Goal: Task Accomplishment & Management: Manage account settings

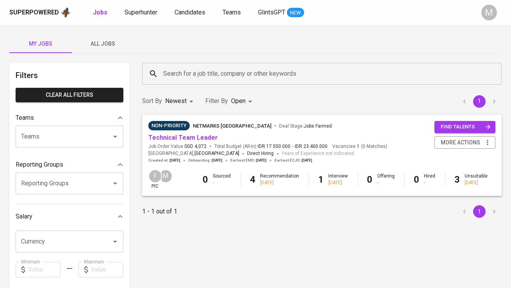
click at [107, 47] on span "All Jobs" at bounding box center [103, 44] width 53 height 10
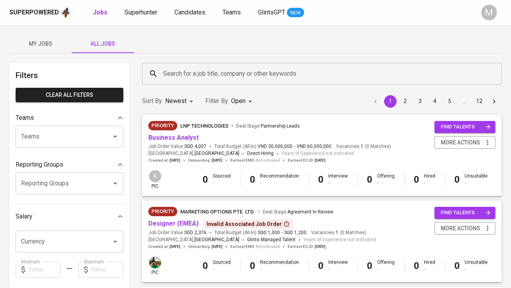
click at [173, 70] on input "Search for a job title, company or other keywords" at bounding box center [323, 73] width 325 height 15
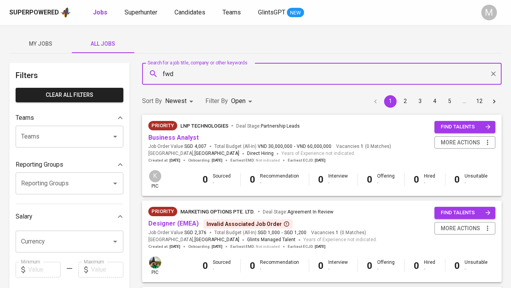
type input "fwd"
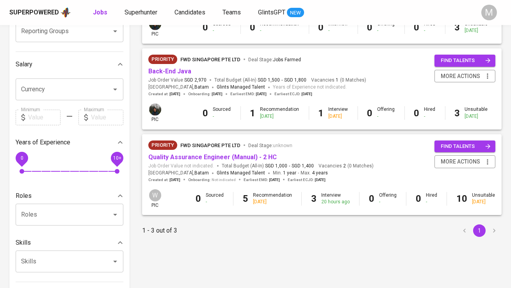
scroll to position [167, 0]
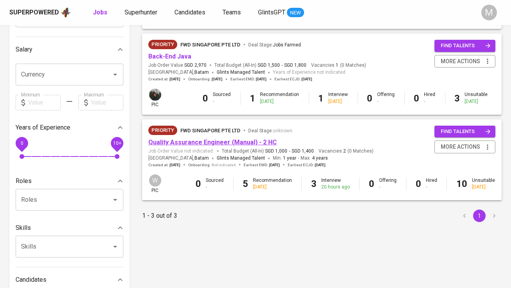
click at [236, 144] on link "Quality Assurance Engineer (Manual) - 2 HC" at bounding box center [212, 142] width 129 height 7
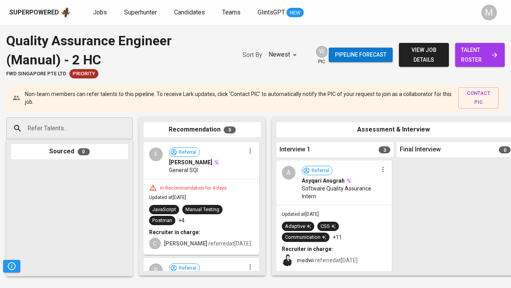
click at [497, 61] on span "talent roster" at bounding box center [480, 54] width 37 height 19
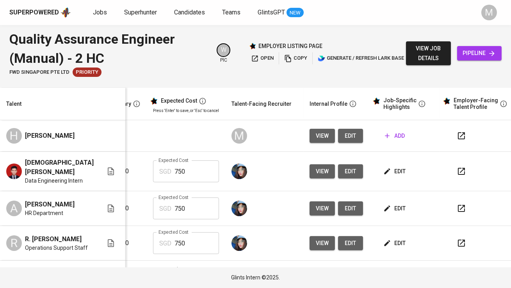
scroll to position [0, 168]
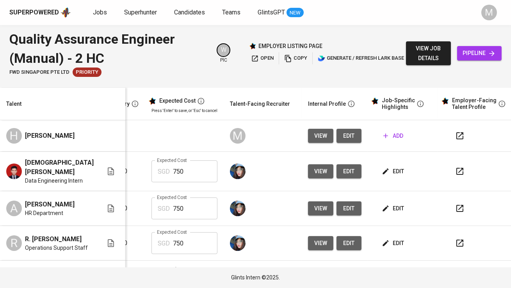
click at [343, 138] on span "edit" at bounding box center [349, 136] width 13 height 10
click at [384, 137] on span "add" at bounding box center [394, 136] width 20 height 10
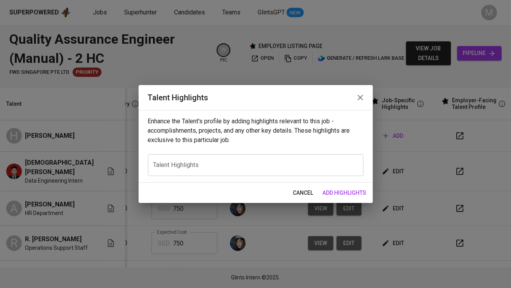
click at [221, 167] on textarea at bounding box center [256, 164] width 205 height 7
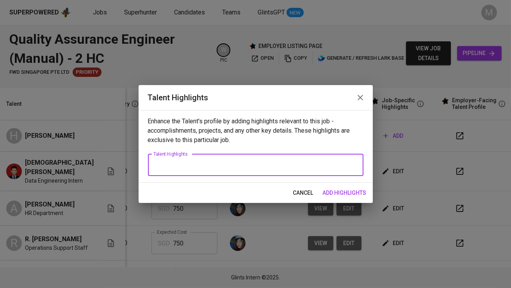
paste textarea "Hardyman is a Computer Science graduate from Binus University with a specializa…"
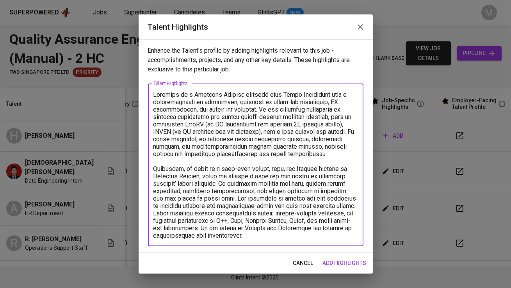
click at [261, 108] on textarea at bounding box center [256, 165] width 205 height 148
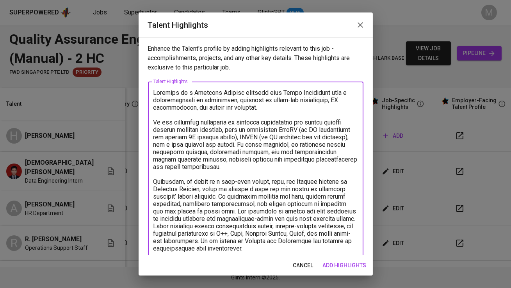
scroll to position [11, 0]
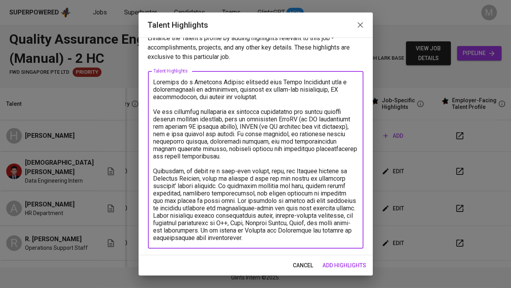
click at [210, 200] on textarea at bounding box center [256, 160] width 205 height 163
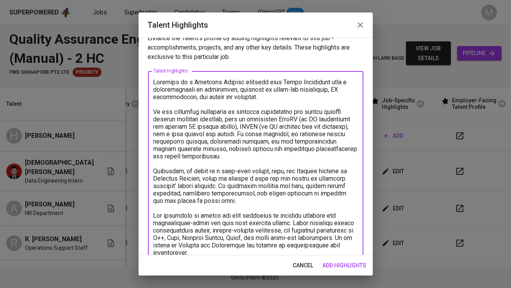
scroll to position [25, 0]
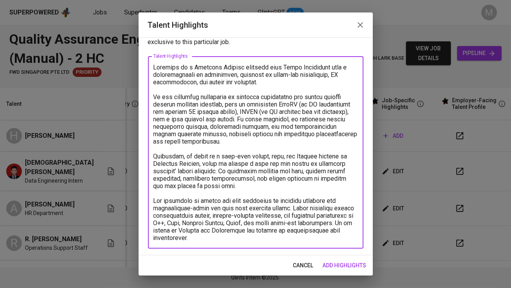
click at [220, 238] on textarea at bounding box center [256, 153] width 205 height 178
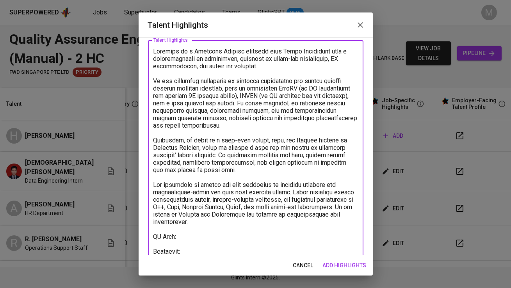
scroll to position [49, 0]
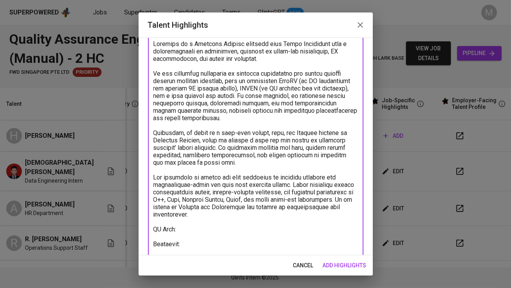
type textarea "Hardyman is a Computer Science graduate from Binus University with a specializa…"
click at [348, 268] on span "add highlights" at bounding box center [345, 266] width 44 height 10
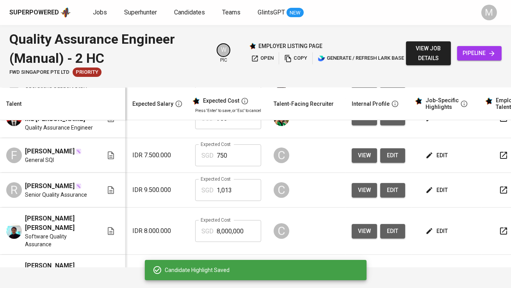
scroll to position [0, 123]
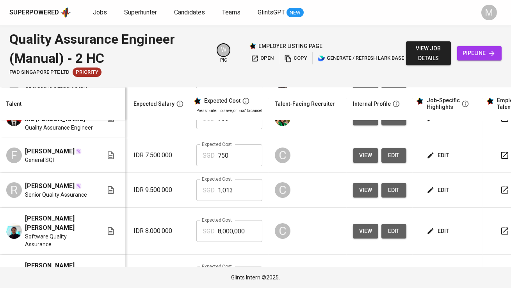
click at [429, 161] on span "edit" at bounding box center [439, 156] width 21 height 10
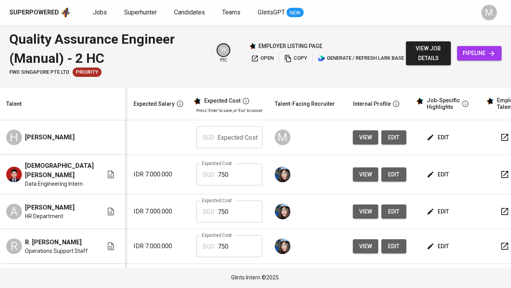
click at [430, 48] on span "view job details" at bounding box center [429, 53] width 32 height 19
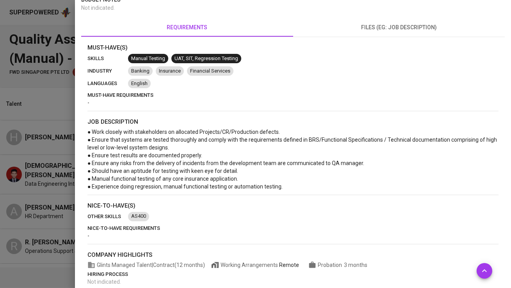
scroll to position [192, 0]
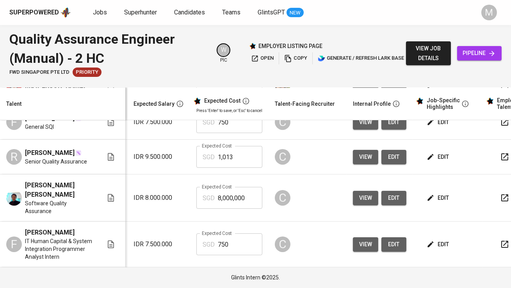
scroll to position [199, 123]
click at [434, 162] on span "edit" at bounding box center [439, 157] width 21 height 10
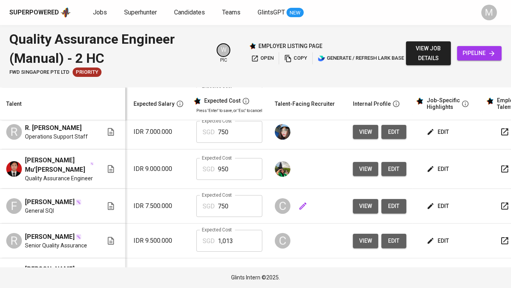
scroll to position [0, 123]
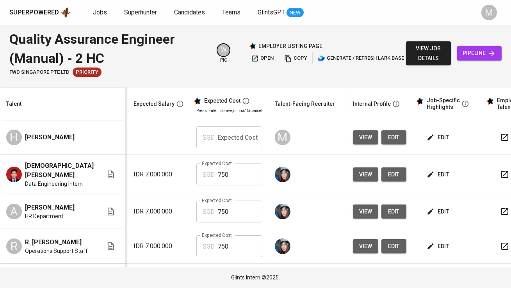
click at [427, 143] on button "edit" at bounding box center [439, 138] width 27 height 14
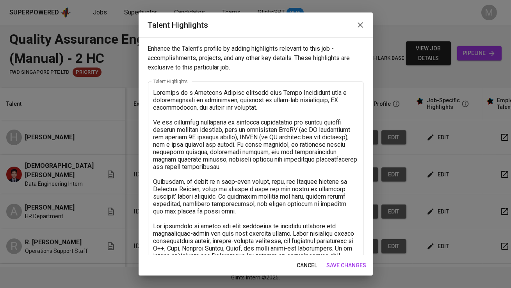
scroll to position [63, 0]
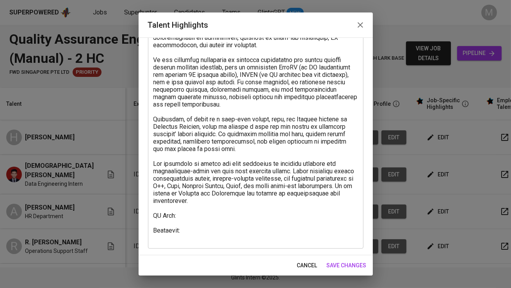
click at [198, 213] on textarea at bounding box center [256, 134] width 205 height 215
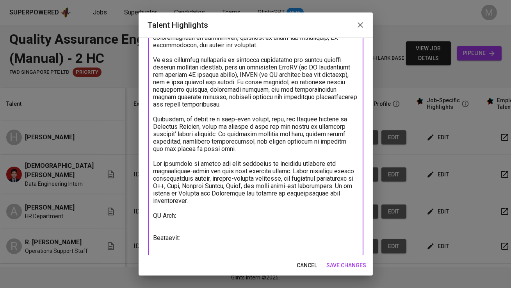
paste textarea "https://glints.sg.larksuite.com/wiki/E6bGwclpzieuURku41alDRSVgHg?from=from_copy…"
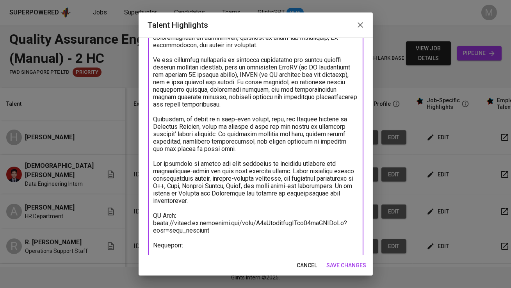
click at [198, 243] on textarea at bounding box center [256, 142] width 205 height 230
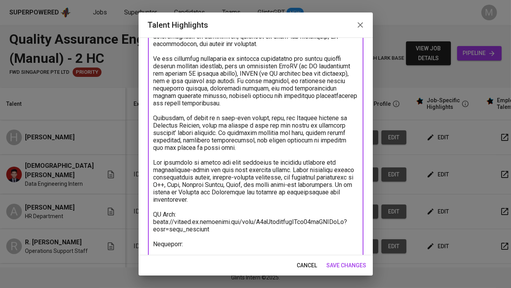
paste textarea "https://glints.sg.larksuite.com/minutes/obsg94823218f2c48283f69u?from=from_copy…"
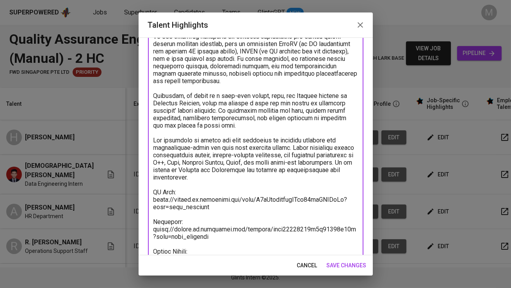
scroll to position [93, 0]
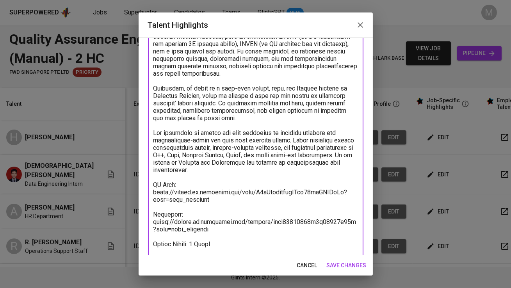
type textarea "Hardyman is a Computer Science graduate from Binus University with a specializa…"
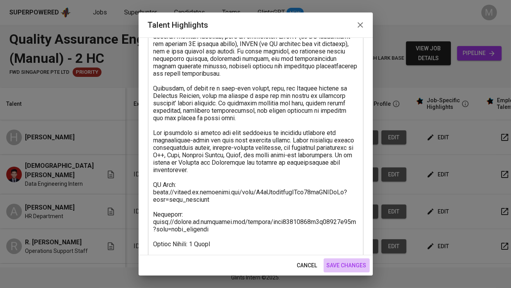
click at [356, 266] on span "save changes" at bounding box center [347, 266] width 40 height 10
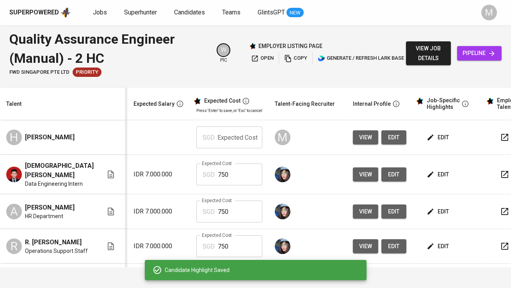
click at [430, 216] on span "edit" at bounding box center [439, 212] width 21 height 10
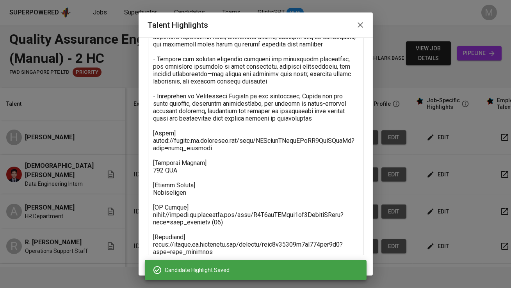
scroll to position [174, 0]
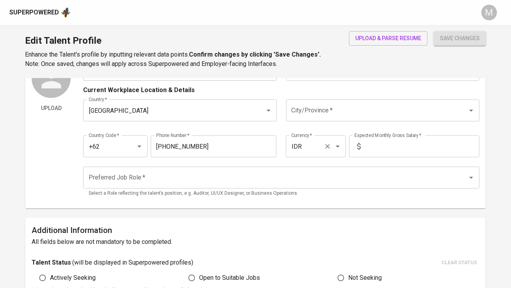
scroll to position [59, 0]
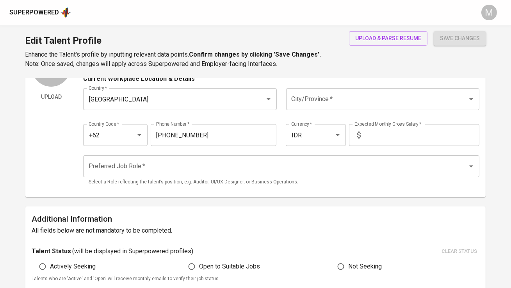
click at [388, 132] on input "text" at bounding box center [422, 135] width 116 height 22
type input "6.800.000"
click at [276, 159] on input "Preferred Job Role   *" at bounding box center [270, 166] width 367 height 15
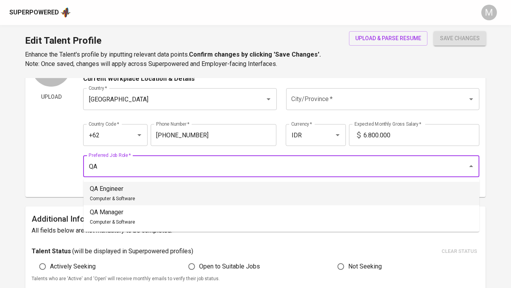
click at [275, 190] on li "QA Engineer Computer & Software" at bounding box center [282, 193] width 396 height 23
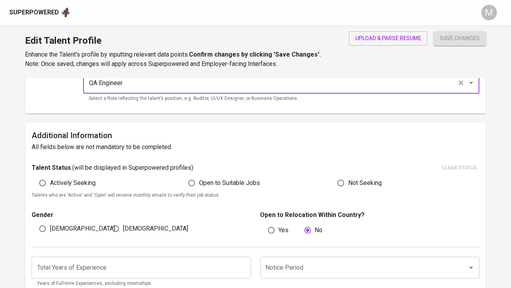
scroll to position [148, 0]
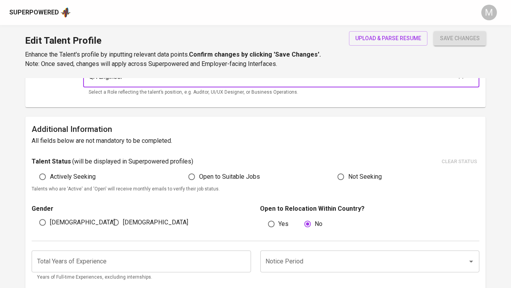
type input "QA Engineer"
click at [227, 177] on span "Open to Suitable Jobs" at bounding box center [229, 176] width 61 height 9
click at [199, 177] on input "Open to Suitable Jobs" at bounding box center [191, 177] width 15 height 15
radio input "true"
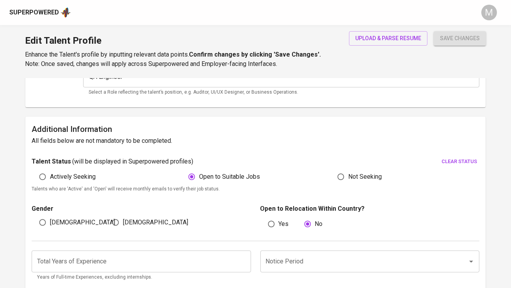
click at [53, 218] on span "Male" at bounding box center [82, 222] width 65 height 9
click at [50, 218] on input "Male" at bounding box center [42, 222] width 15 height 15
radio input "true"
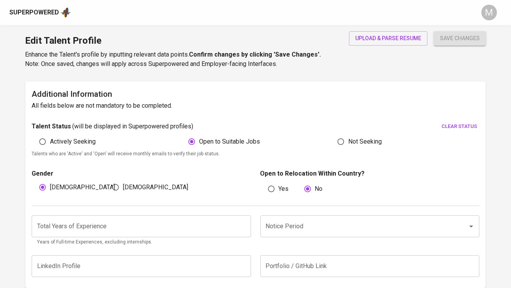
scroll to position [191, 0]
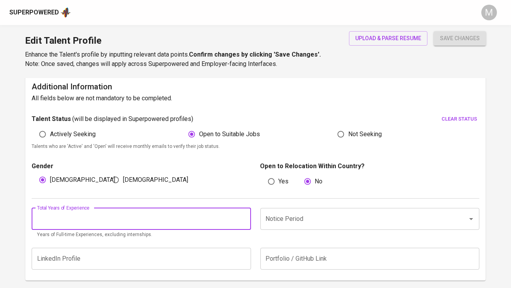
click at [123, 222] on input "number" at bounding box center [141, 219] width 219 height 22
type input "1"
click at [304, 217] on input "Notice Period" at bounding box center [359, 219] width 190 height 15
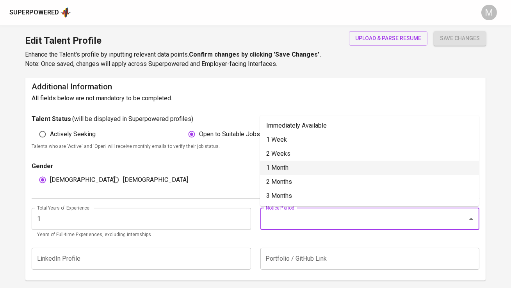
click at [294, 164] on li "1 Month" at bounding box center [369, 168] width 219 height 14
type input "1 Month"
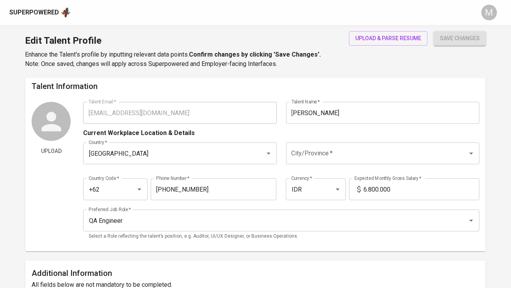
scroll to position [0, 0]
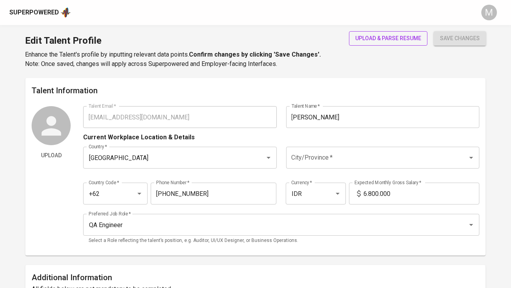
click at [381, 37] on span "upload & parse resume" at bounding box center [389, 39] width 66 height 10
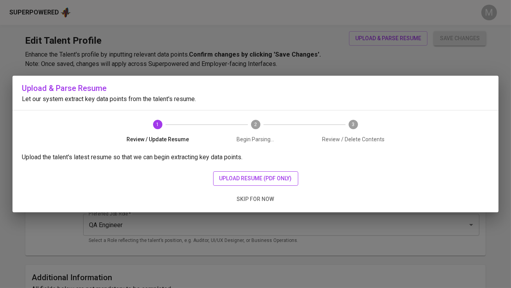
click at [246, 179] on span "upload resume (pdf only)" at bounding box center [256, 179] width 73 height 10
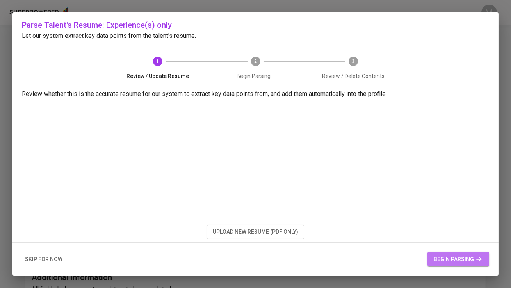
click at [451, 258] on span "begin parsing" at bounding box center [458, 260] width 49 height 10
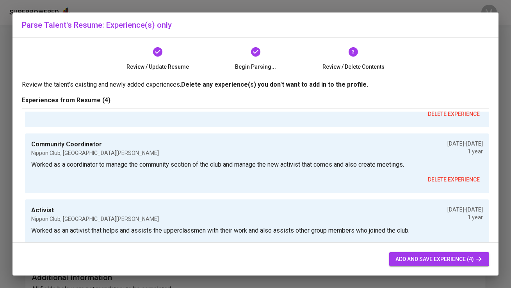
scroll to position [25, 0]
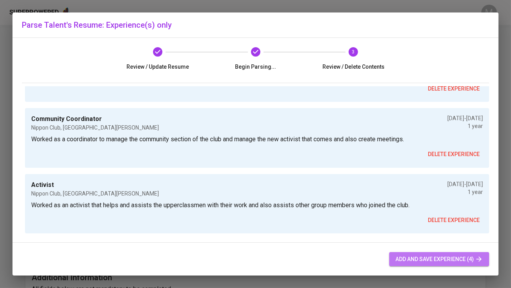
click at [421, 254] on button "add and save experience (4)" at bounding box center [440, 259] width 100 height 14
radio input "false"
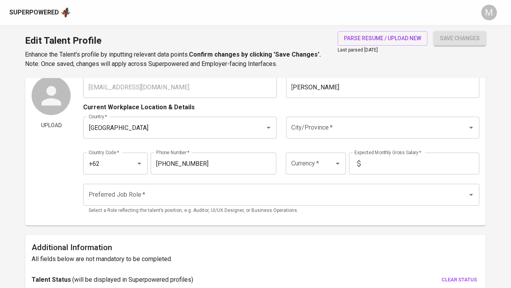
scroll to position [30, 0]
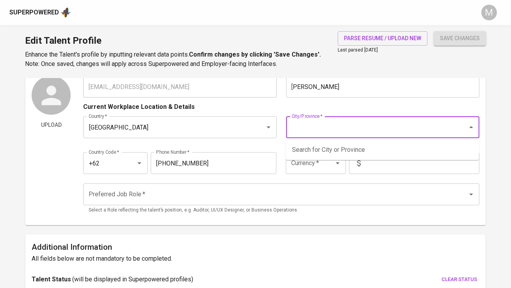
click at [333, 121] on input "City/Province   *" at bounding box center [372, 127] width 165 height 15
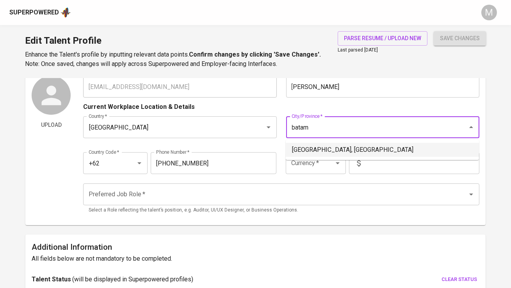
click at [307, 146] on li "Batam, Kepulauan Riau" at bounding box center [382, 150] width 193 height 14
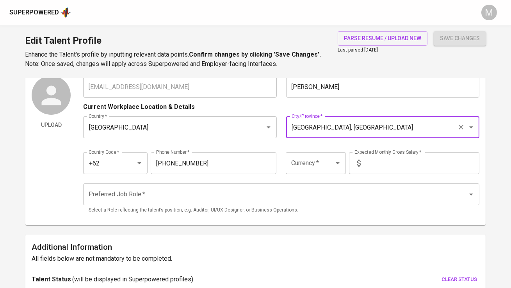
type input "Batam, Kepulauan Riau"
click at [311, 167] on input "Currency   *" at bounding box center [305, 163] width 31 height 15
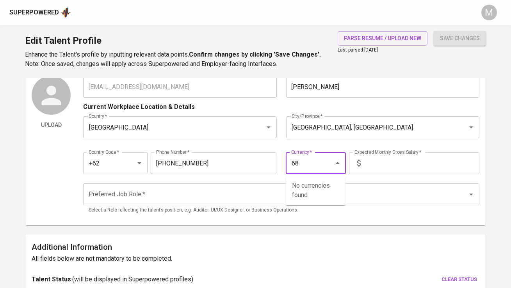
type input "6"
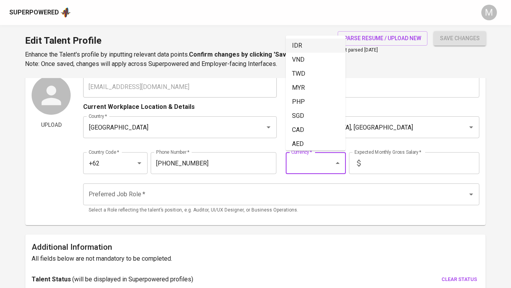
click at [295, 47] on li "IDR" at bounding box center [316, 46] width 60 height 14
type input "IDR"
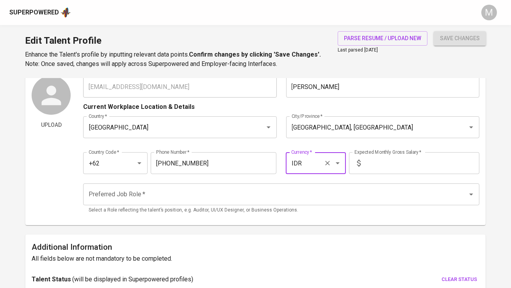
click at [400, 164] on input "text" at bounding box center [422, 163] width 116 height 22
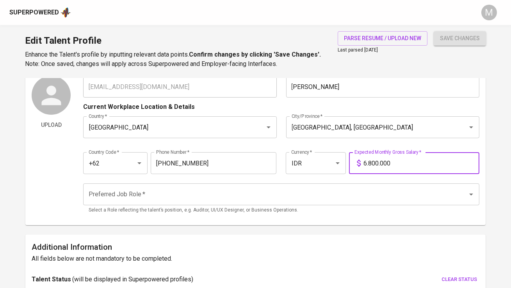
click at [300, 204] on div "Preferred Job Role *" at bounding box center [281, 195] width 396 height 22
type input "6.800.000"
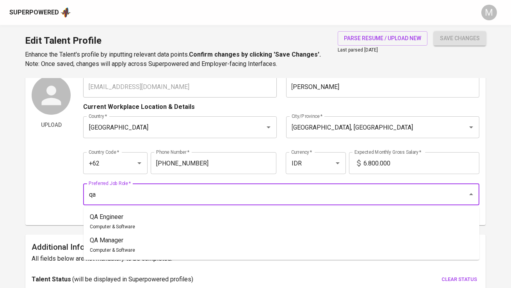
type input "q"
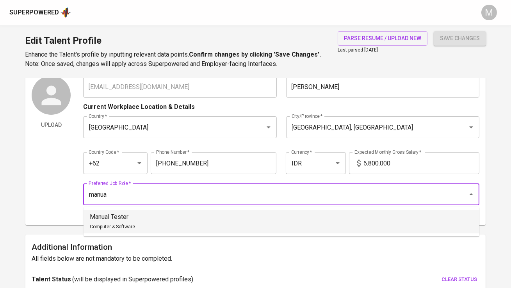
click at [304, 225] on li "Manual Tester Computer & Software" at bounding box center [282, 221] width 396 height 23
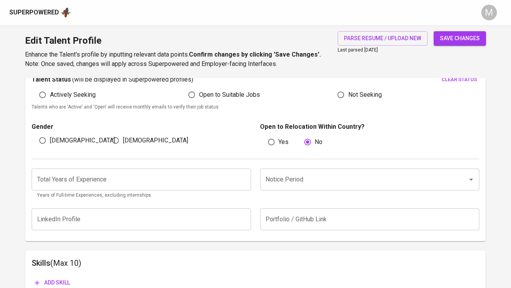
scroll to position [234, 0]
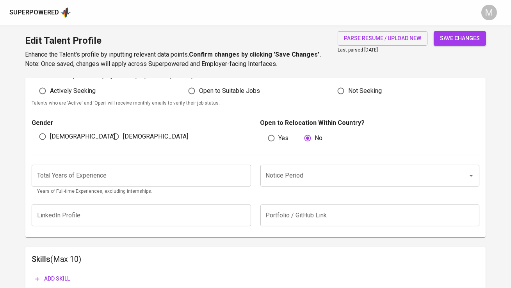
type input "Manual Tester"
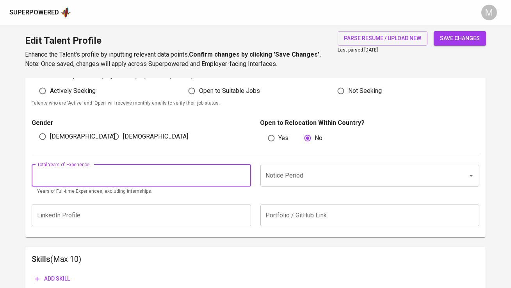
click at [202, 179] on input "number" at bounding box center [141, 176] width 219 height 22
type input "1"
click at [304, 173] on input "Notice Period" at bounding box center [359, 175] width 190 height 15
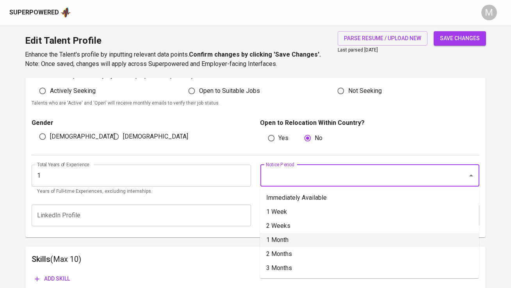
click at [304, 240] on li "1 Month" at bounding box center [369, 240] width 219 height 14
type input "1 Month"
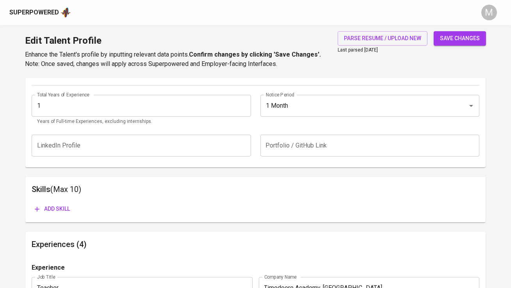
scroll to position [315, 0]
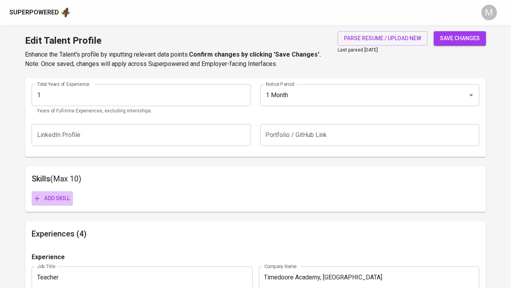
click at [63, 197] on span "Add skill" at bounding box center [52, 199] width 35 height 10
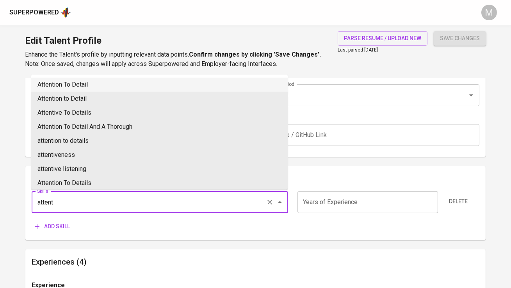
click at [104, 84] on li "Attention To Detail" at bounding box center [159, 85] width 257 height 14
type input "Attention To Detail"
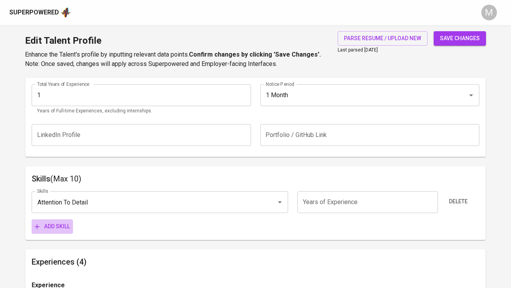
click at [68, 228] on span "Add skill" at bounding box center [52, 227] width 35 height 10
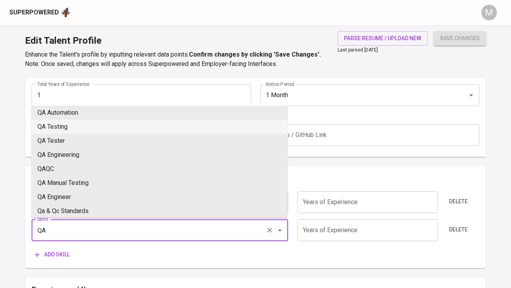
click at [75, 131] on li "QA Testing" at bounding box center [159, 127] width 257 height 14
type input "QA Testing"
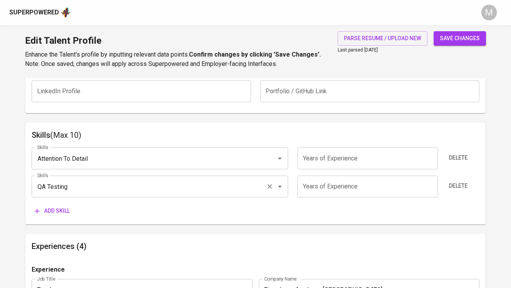
scroll to position [372, 0]
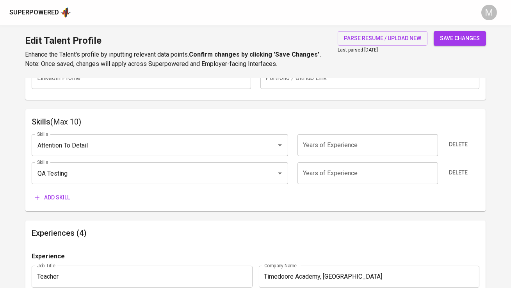
click at [61, 193] on span "Add skill" at bounding box center [52, 198] width 35 height 10
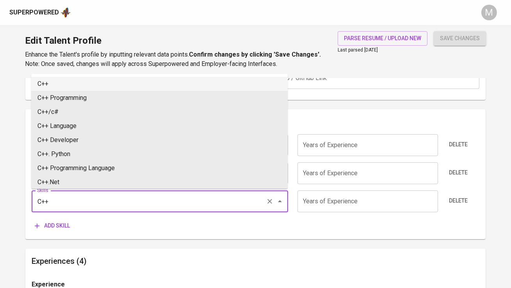
click at [95, 88] on li "C++" at bounding box center [159, 84] width 257 height 14
type input "C++"
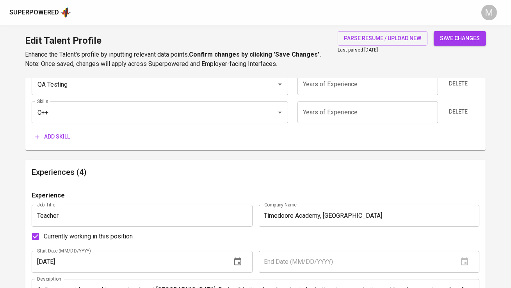
scroll to position [461, 0]
click at [456, 38] on span "save changes" at bounding box center [460, 39] width 40 height 10
type input "C++"
type input "Detail Oriented"
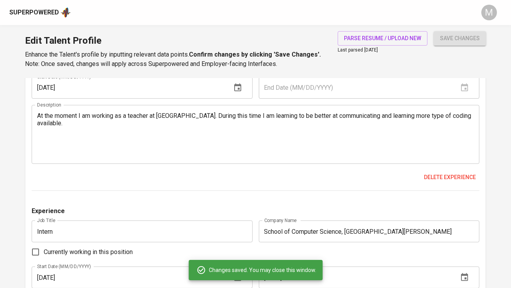
scroll to position [639, 0]
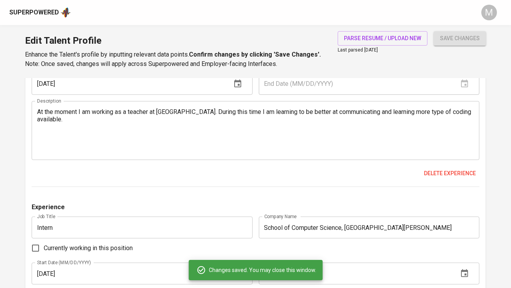
click at [299, 186] on div "Experience Job Title Teacher Job Title Company Name Timedoore Academy, Batam Co…" at bounding box center [256, 100] width 448 height 175
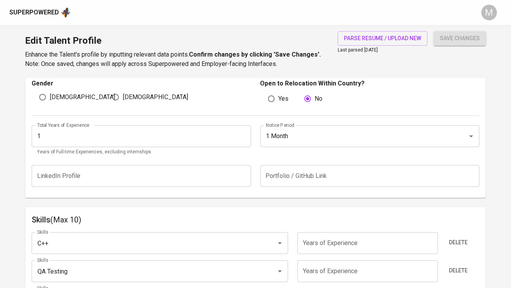
scroll to position [291, 0]
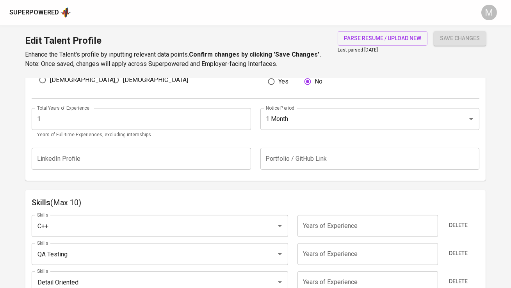
click at [369, 229] on input "number" at bounding box center [368, 226] width 141 height 22
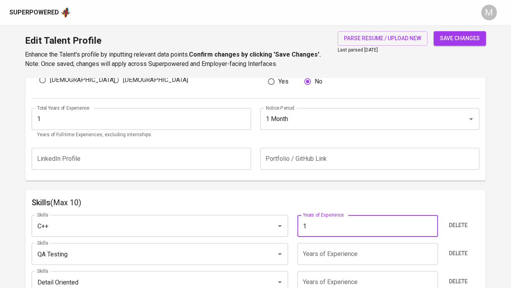
type input "1"
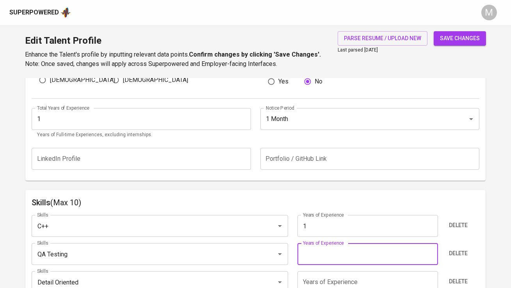
click at [361, 254] on input "number" at bounding box center [368, 254] width 141 height 22
type input "1"
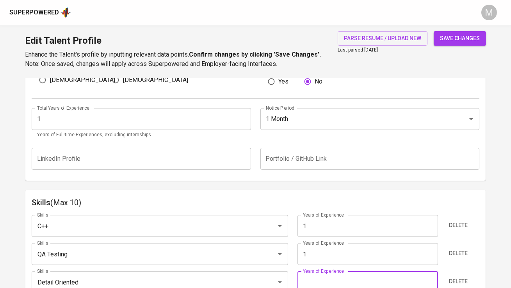
click at [342, 276] on input "number" at bounding box center [368, 283] width 141 height 22
type input "1"
click at [468, 43] on button "save changes" at bounding box center [460, 38] width 52 height 14
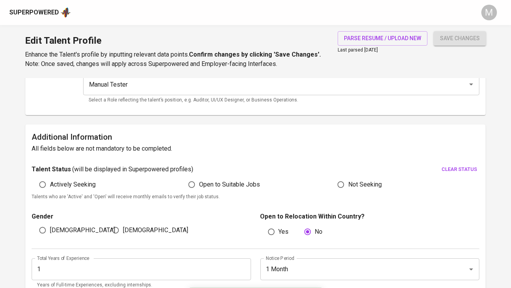
scroll to position [113, 0]
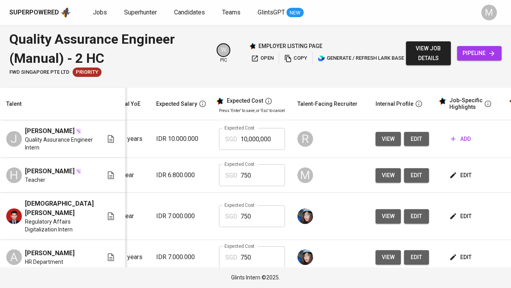
click at [451, 176] on span "edit" at bounding box center [461, 176] width 21 height 10
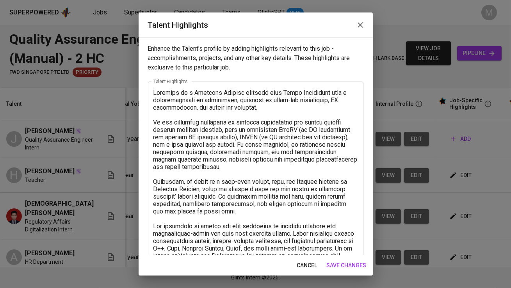
scroll to position [144, 0]
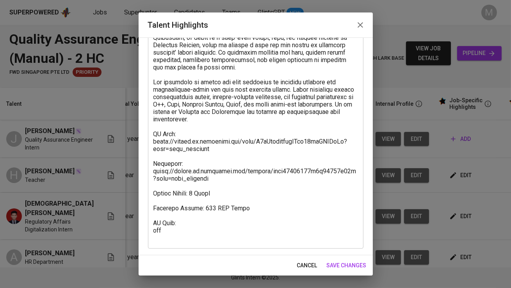
click at [197, 230] on textarea at bounding box center [256, 93] width 205 height 297
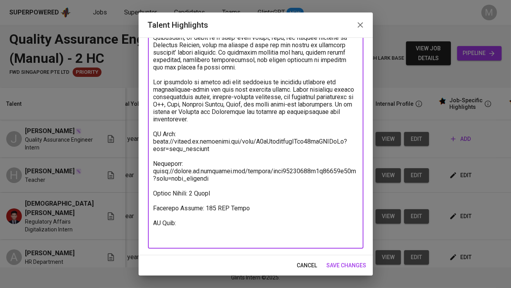
paste textarea "https://glints.sg.larksuite.com/wiki/V6xqwidZJi5TeNkz1NolIehLgqf?from=from_copy…"
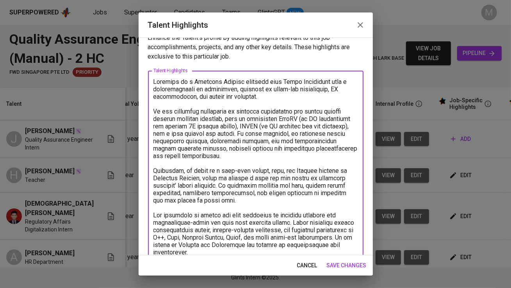
scroll to position [0, 0]
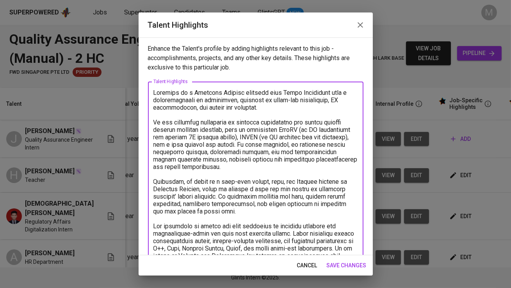
type textarea "Hardyman is a Computer Science graduate from Binus University with a specializa…"
click at [339, 266] on span "save changes" at bounding box center [347, 266] width 40 height 10
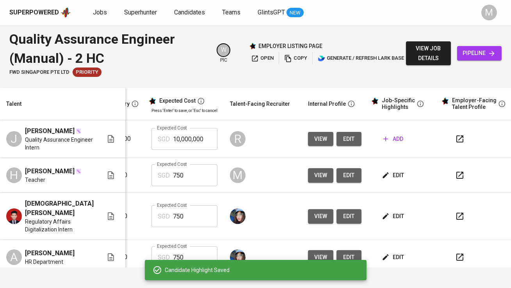
scroll to position [0, 168]
click at [456, 177] on icon "button" at bounding box center [460, 175] width 9 height 9
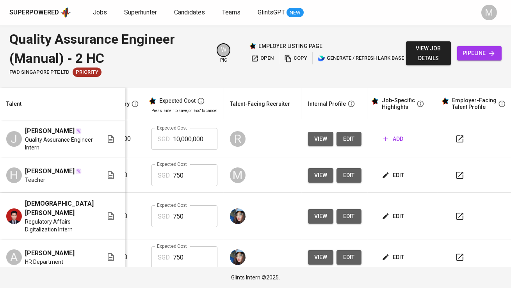
click at [343, 174] on span "edit" at bounding box center [349, 176] width 13 height 10
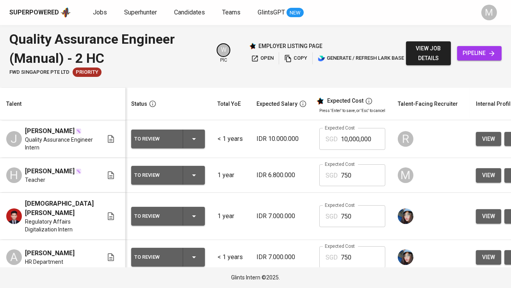
scroll to position [0, 0]
click at [163, 182] on div "To Review" at bounding box center [169, 175] width 68 height 19
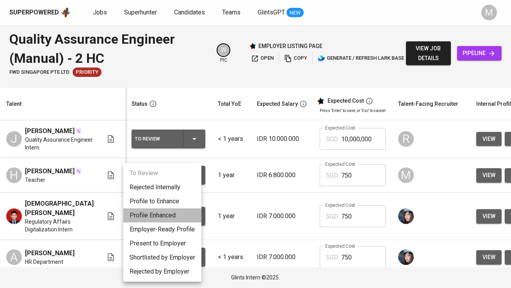
click at [165, 213] on li "Profile Enhanced" at bounding box center [162, 216] width 78 height 14
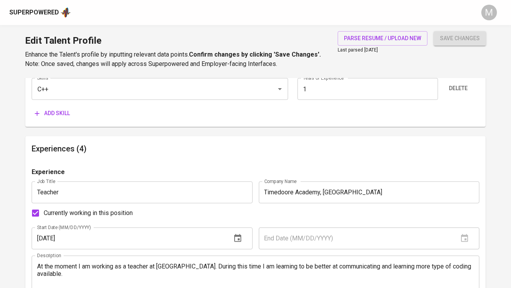
scroll to position [497, 0]
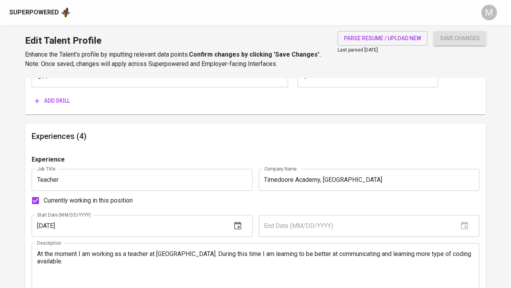
click at [38, 179] on input "Teacher" at bounding box center [142, 180] width 221 height 22
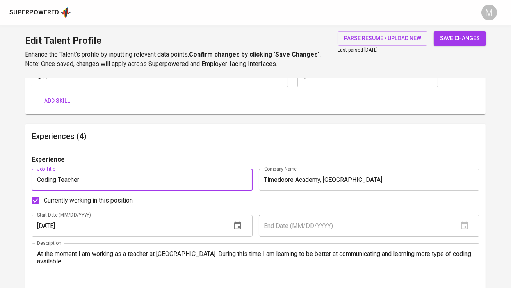
type input "Coding Teacher"
click at [458, 41] on span "save changes" at bounding box center [460, 39] width 40 height 10
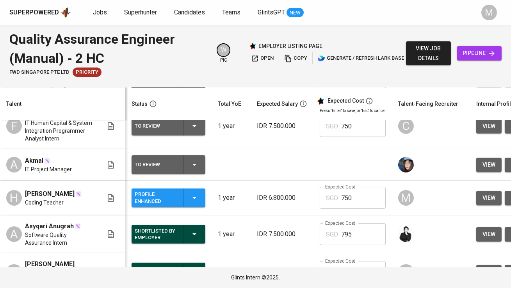
scroll to position [346, 0]
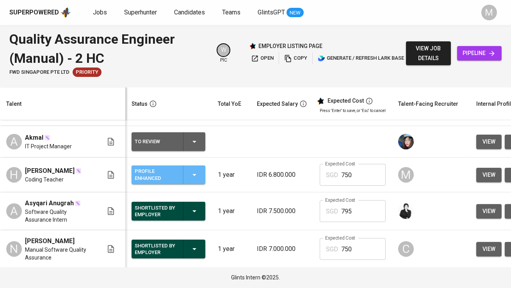
click at [165, 184] on div "Profile Enhanced" at bounding box center [156, 174] width 42 height 17
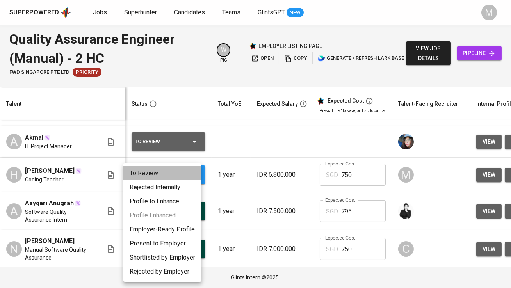
click at [173, 177] on li "To Review" at bounding box center [162, 173] width 78 height 14
